Goal: Task Accomplishment & Management: Manage account settings

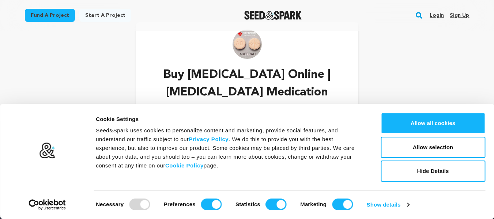
scroll to position [37, 0]
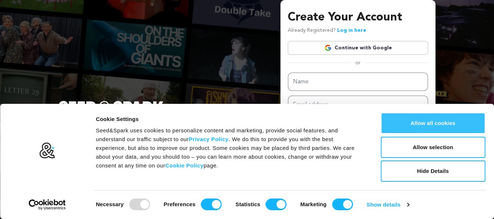
click at [430, 125] on button "Allow all cookies" at bounding box center [433, 123] width 105 height 21
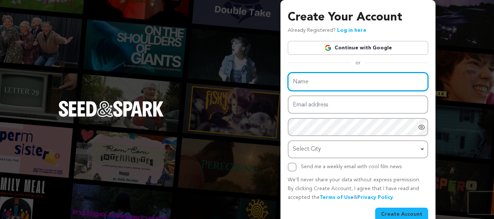
click at [310, 80] on input "Name" at bounding box center [358, 81] width 140 height 19
paste input "Order Adderall Online"
type input "Order Adderall Online"
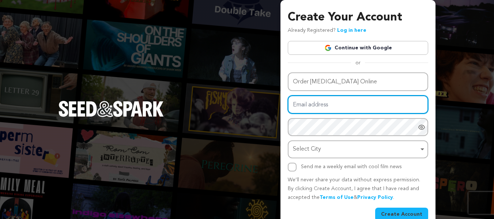
click at [317, 104] on input "Email address" at bounding box center [358, 104] width 140 height 19
paste input "orderadderallonline@powerscrews.com"
type input "orderadderallonline@powerscrews.com"
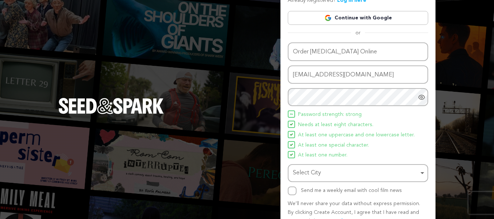
scroll to position [67, 0]
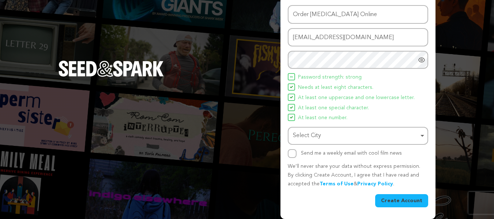
click at [328, 133] on div "Select City Remove item" at bounding box center [356, 136] width 126 height 11
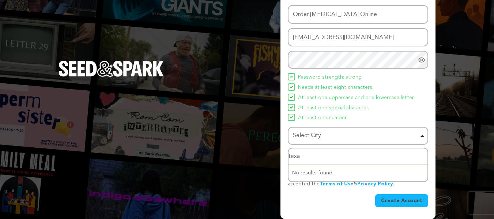
type input "texas"
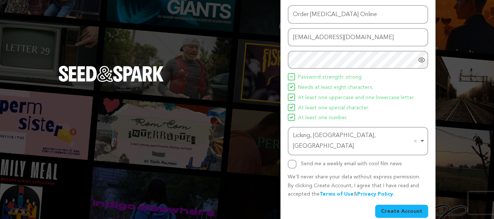
click at [287, 156] on div "Create Your Account Already Registered? Log in here Continue with Google or eyJ…" at bounding box center [358, 81] width 155 height 297
click at [293, 160] on input "Send me a weekly email with cool film news" at bounding box center [292, 164] width 9 height 9
checkbox input "true"
click at [410, 205] on button "Create Account" at bounding box center [401, 211] width 53 height 13
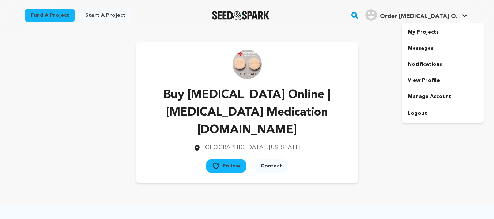
click at [426, 12] on h4 "Order Adderall O." at bounding box center [419, 16] width 78 height 9
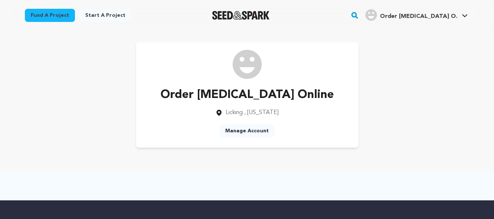
click at [258, 127] on link "Manage Account" at bounding box center [246, 130] width 55 height 13
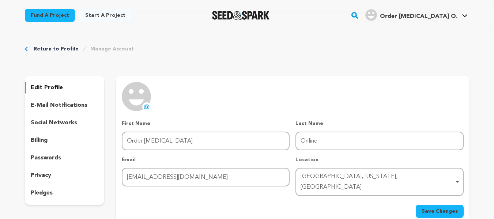
click at [146, 106] on icon at bounding box center [147, 107] width 3 height 2
click at [150, 107] on button "uploading spinner upload profile image" at bounding box center [146, 106] width 9 height 9
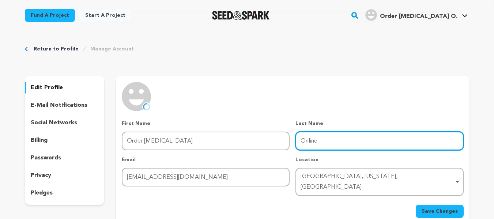
click at [326, 143] on input "Online" at bounding box center [380, 141] width 168 height 19
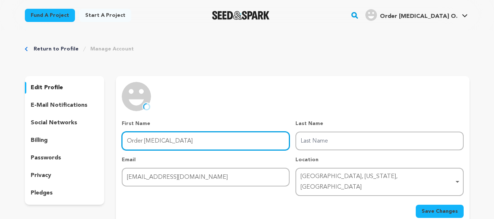
click at [266, 142] on input "Order Adderall" at bounding box center [206, 141] width 168 height 19
paste input "Online"
type input "Order [MEDICAL_DATA] Online"
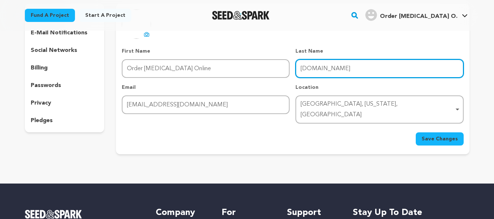
scroll to position [73, 0]
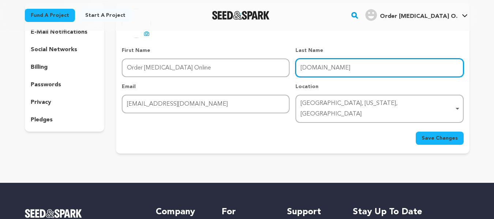
type input "www.soma4ever.com"
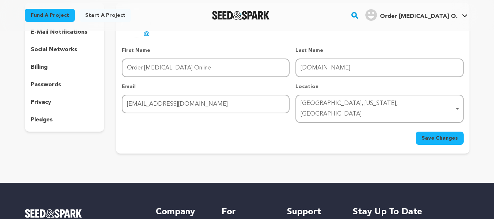
click at [435, 133] on button "Save Changes" at bounding box center [440, 138] width 48 height 13
click at [437, 135] on span "Save Changes" at bounding box center [440, 138] width 36 height 7
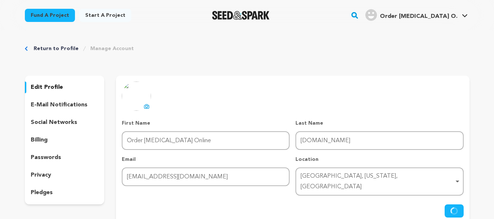
scroll to position [0, 0]
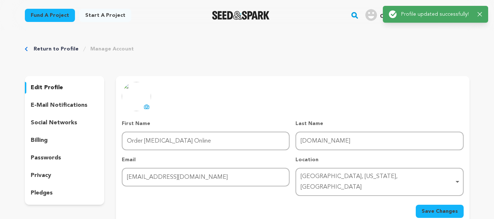
click at [480, 13] on icon "button" at bounding box center [480, 14] width 5 height 5
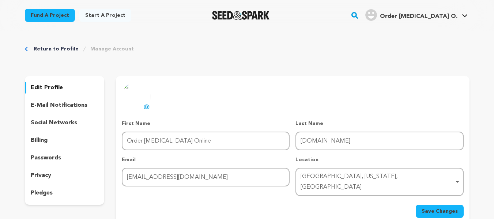
drag, startPoint x: 450, startPoint y: 19, endPoint x: 445, endPoint y: 29, distance: 10.8
click at [450, 19] on main "Success: Info: Warning: Error: Profile updated successfully! Close notification" at bounding box center [247, 222] width 494 height 444
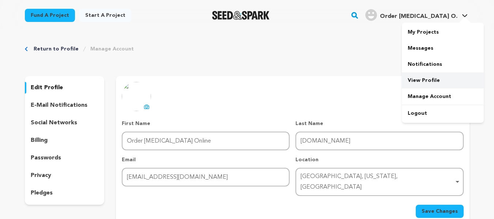
click at [432, 74] on link "View Profile" at bounding box center [443, 80] width 82 height 16
